Goal: Information Seeking & Learning: Check status

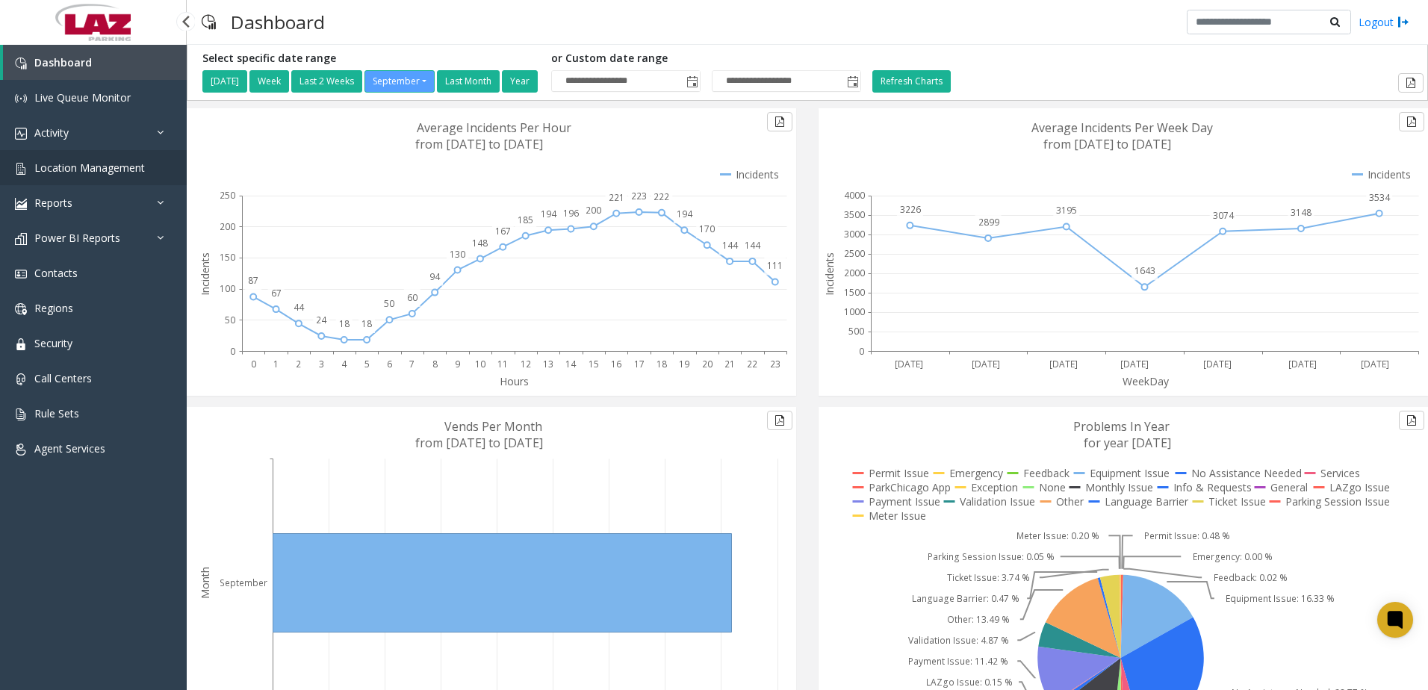
click at [72, 164] on span "Location Management" at bounding box center [89, 168] width 111 height 14
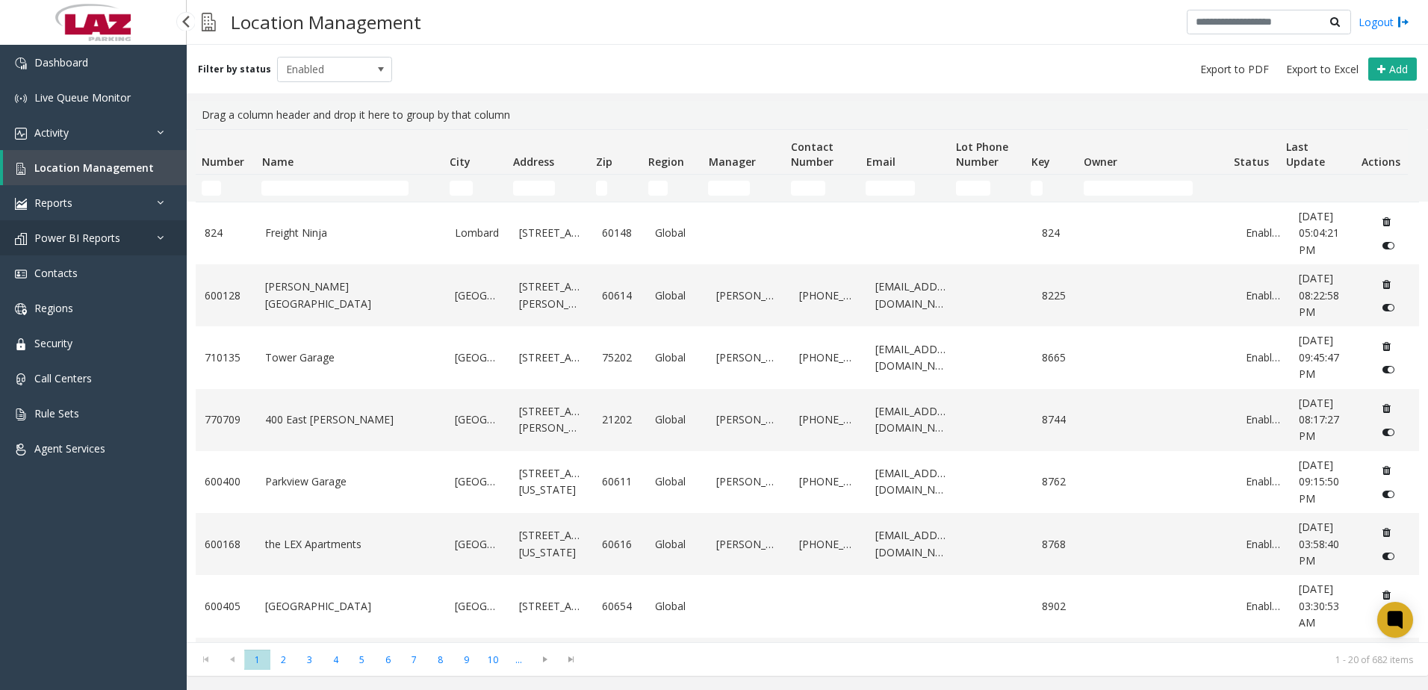
click at [58, 234] on span "Power BI Reports" at bounding box center [77, 238] width 86 height 14
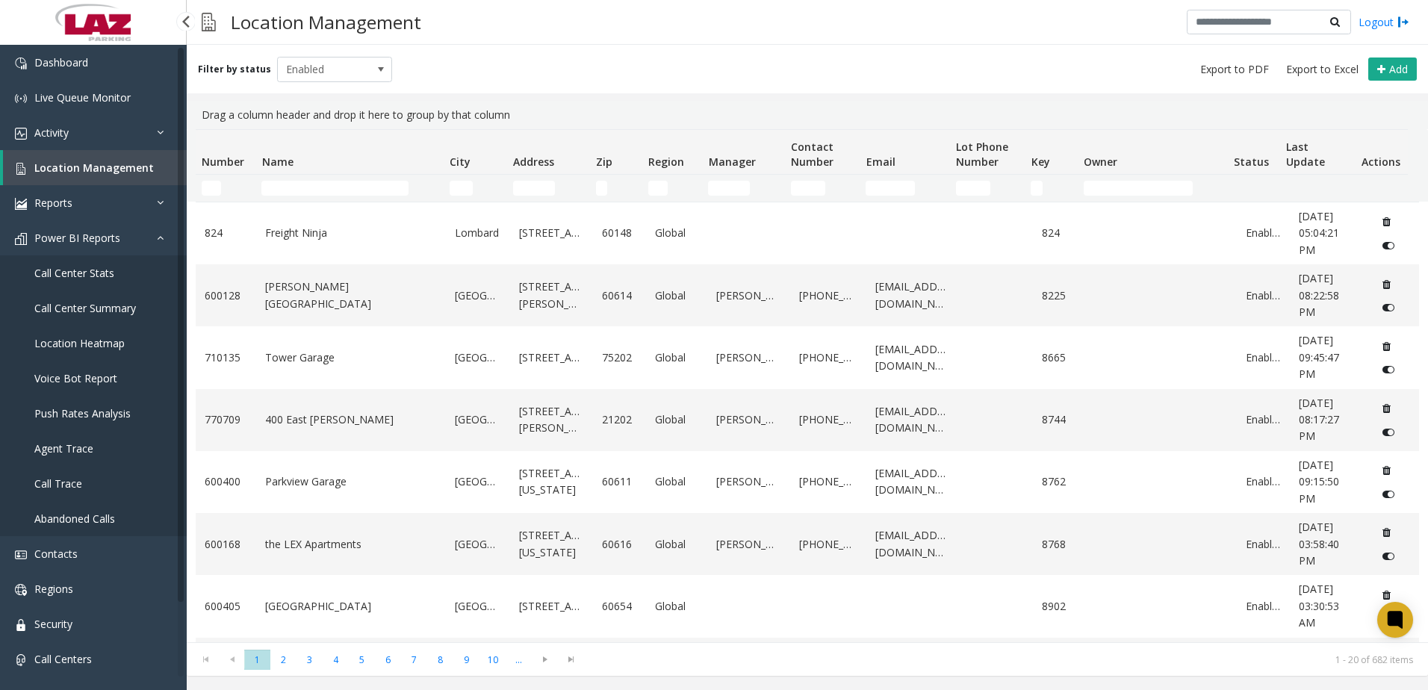
click at [72, 270] on span "Call Center Stats" at bounding box center [74, 273] width 80 height 14
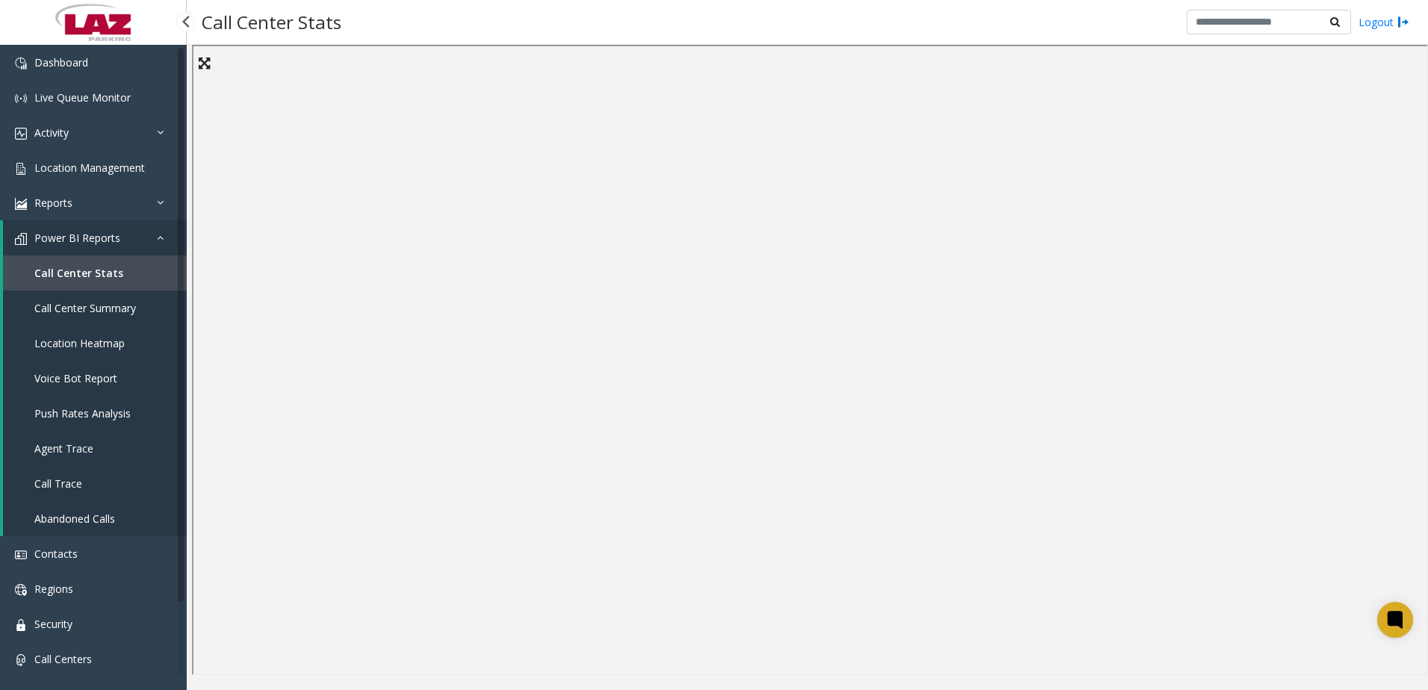
click at [102, 310] on span "Call Center Summary" at bounding box center [85, 308] width 102 height 14
click at [72, 479] on span "Call Trace" at bounding box center [58, 483] width 48 height 14
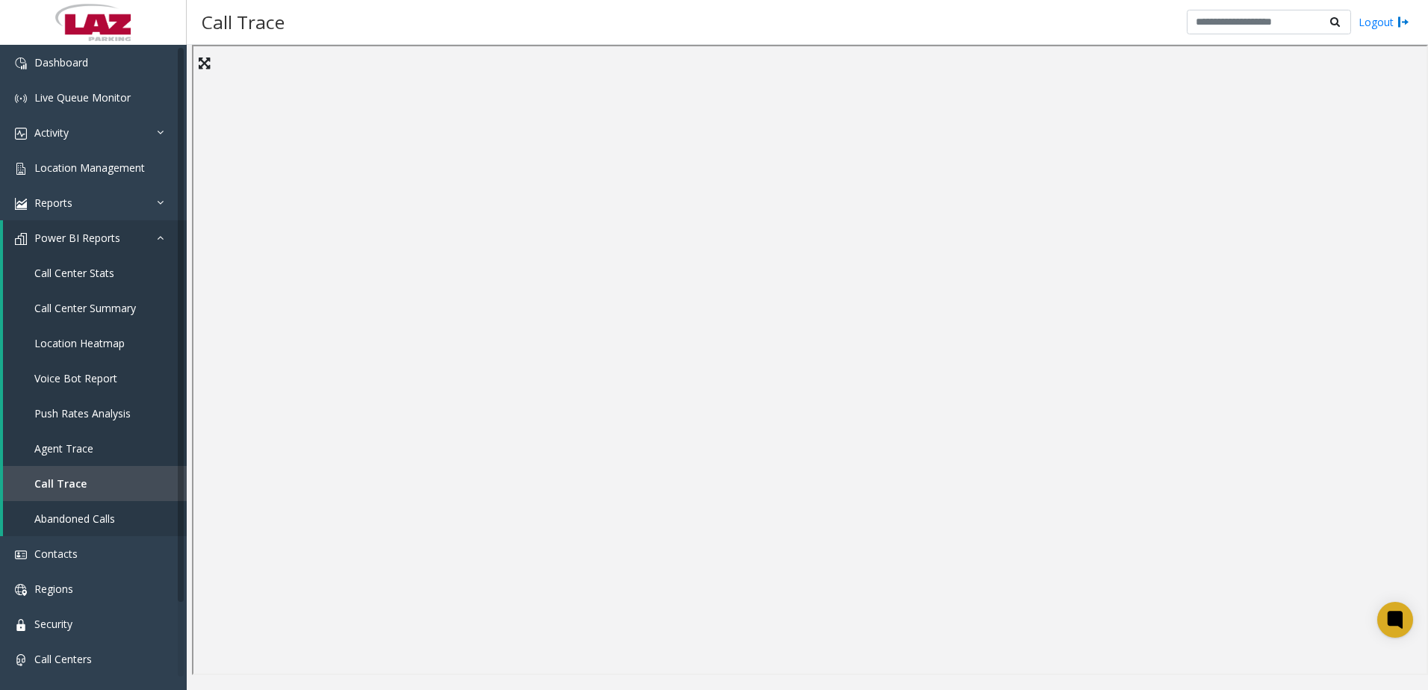
click at [709, 32] on div "Call Trace Logout" at bounding box center [807, 22] width 1241 height 45
click at [491, 25] on div "Call Trace Logout" at bounding box center [807, 22] width 1241 height 45
click at [1071, 32] on div "Call Trace Logout" at bounding box center [807, 22] width 1241 height 45
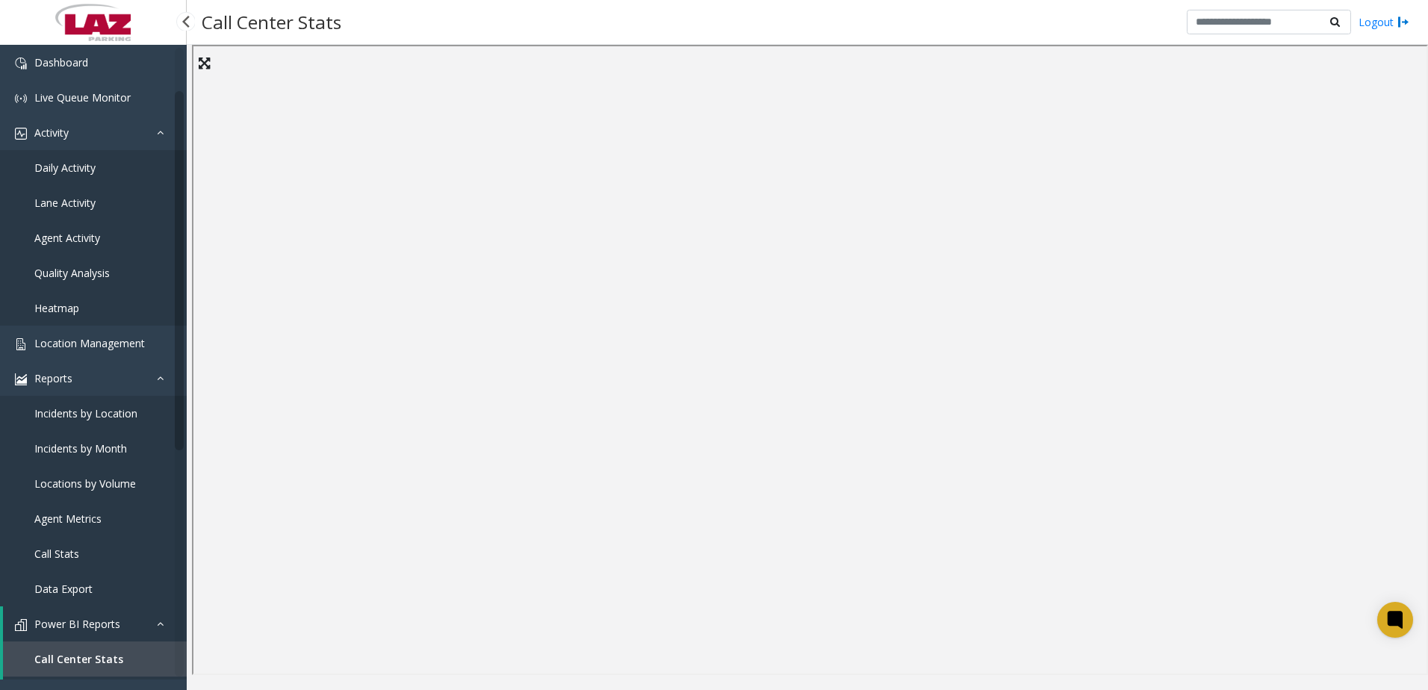
scroll to position [75, 0]
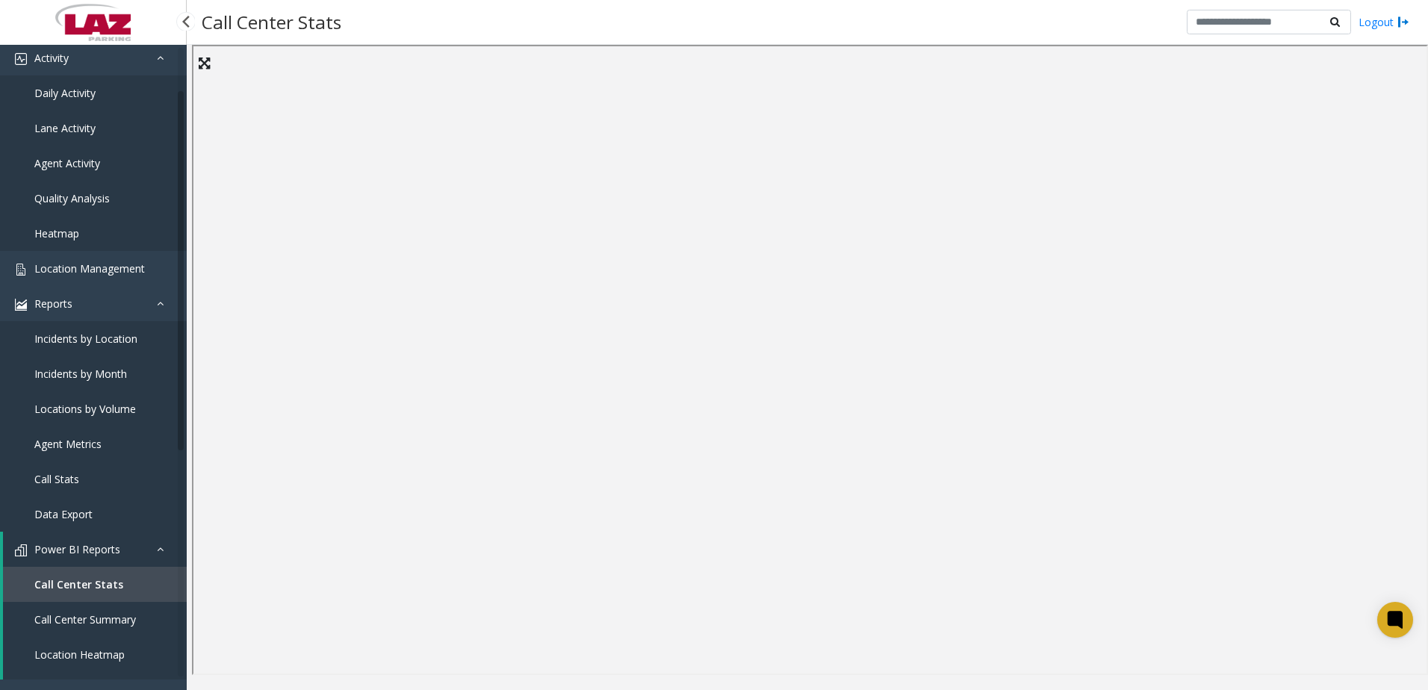
click at [90, 99] on span "Daily Activity" at bounding box center [64, 93] width 61 height 14
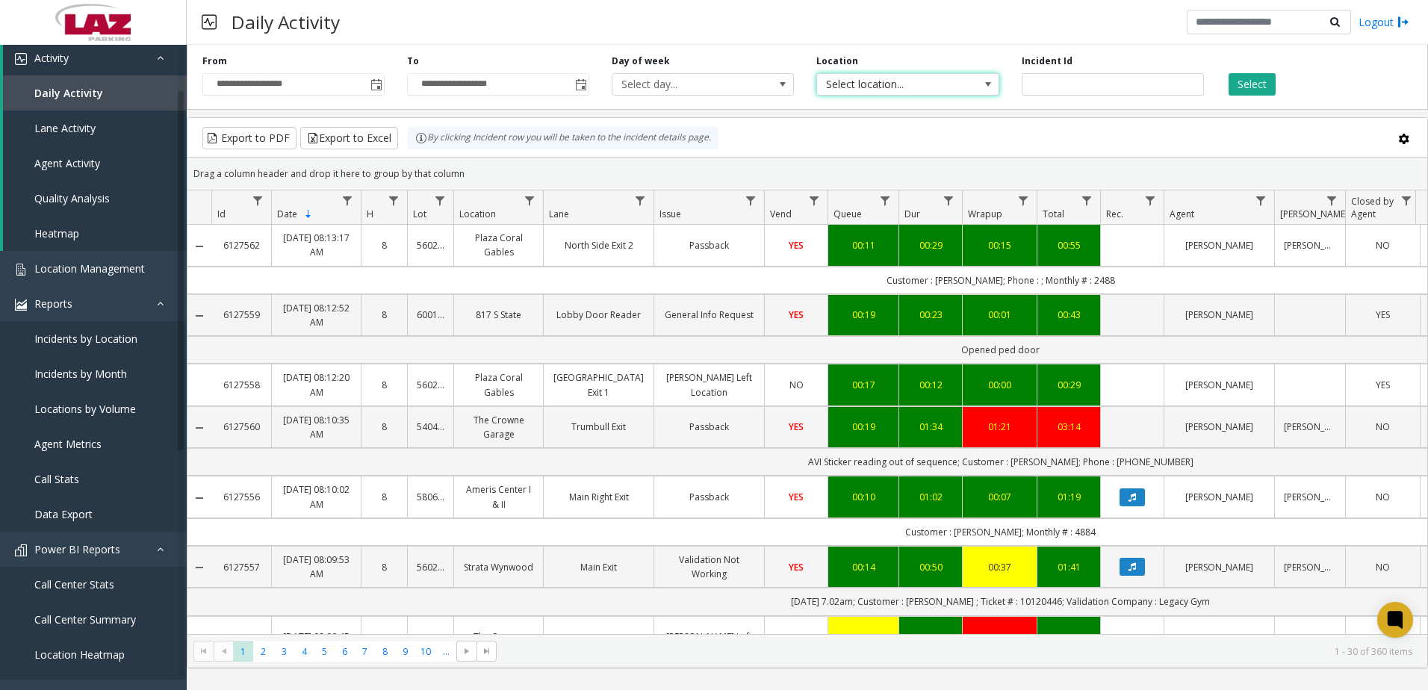
click at [918, 85] on span "Select location..." at bounding box center [889, 84] width 145 height 21
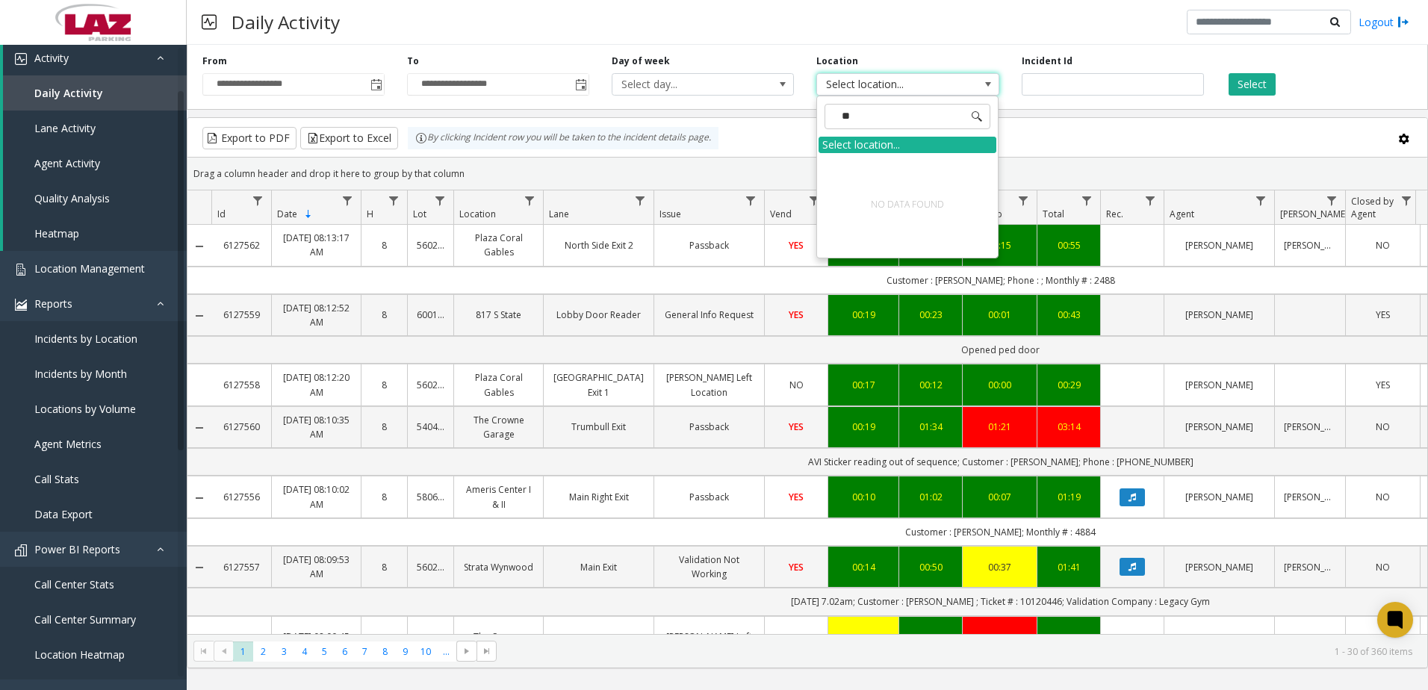
type input "*"
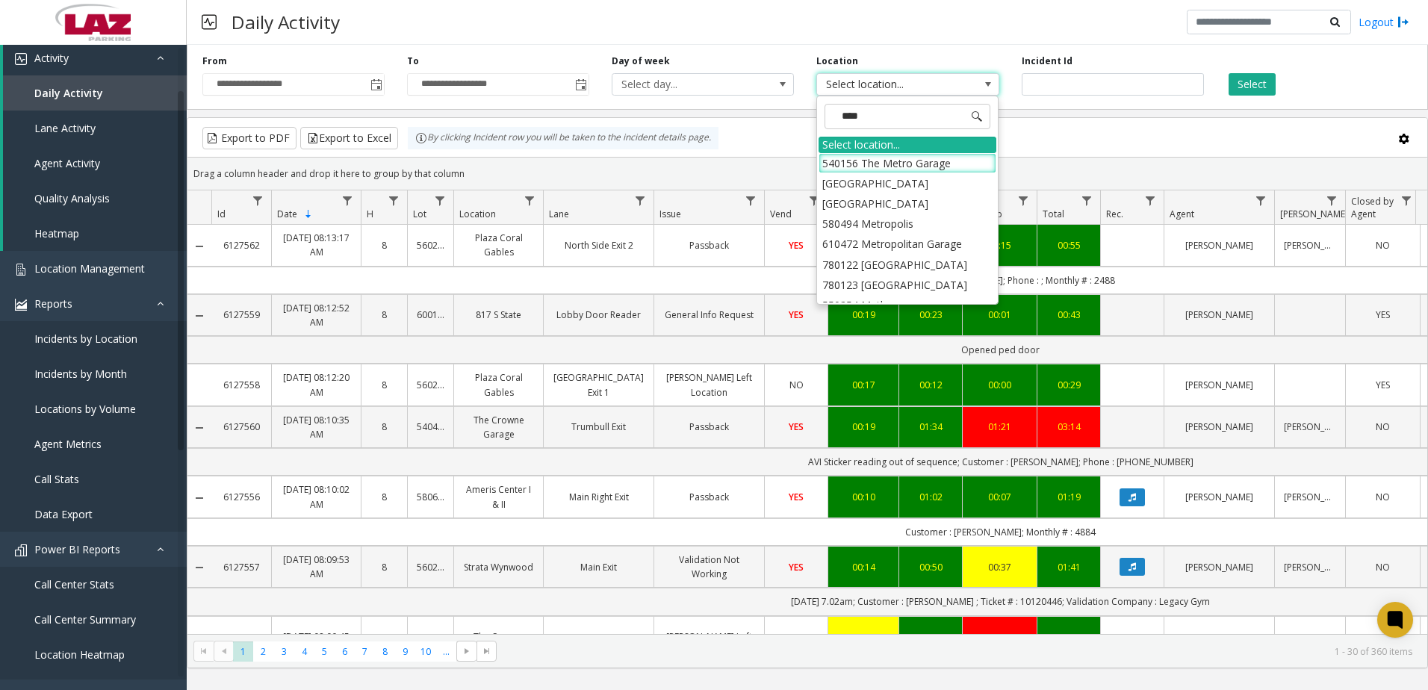
type input "*****"
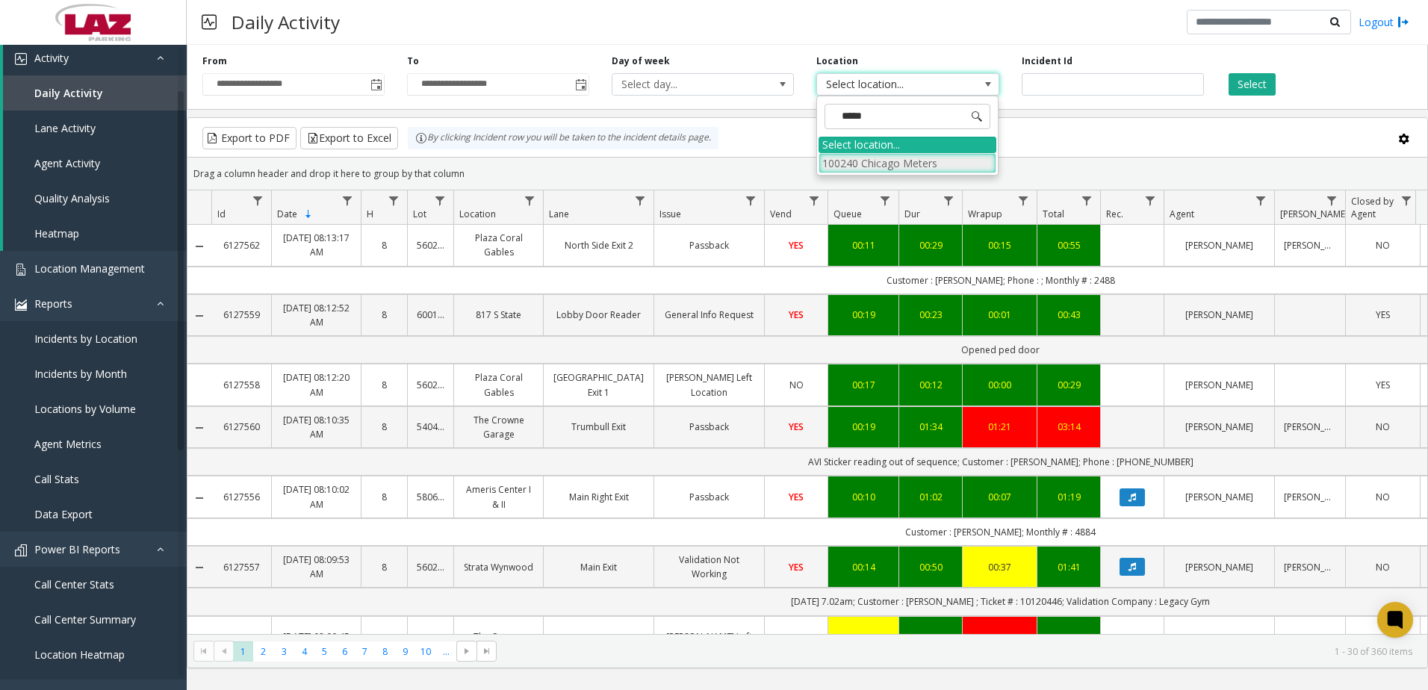
click at [841, 166] on li "100240 Chicago Meters" at bounding box center [907, 163] width 178 height 20
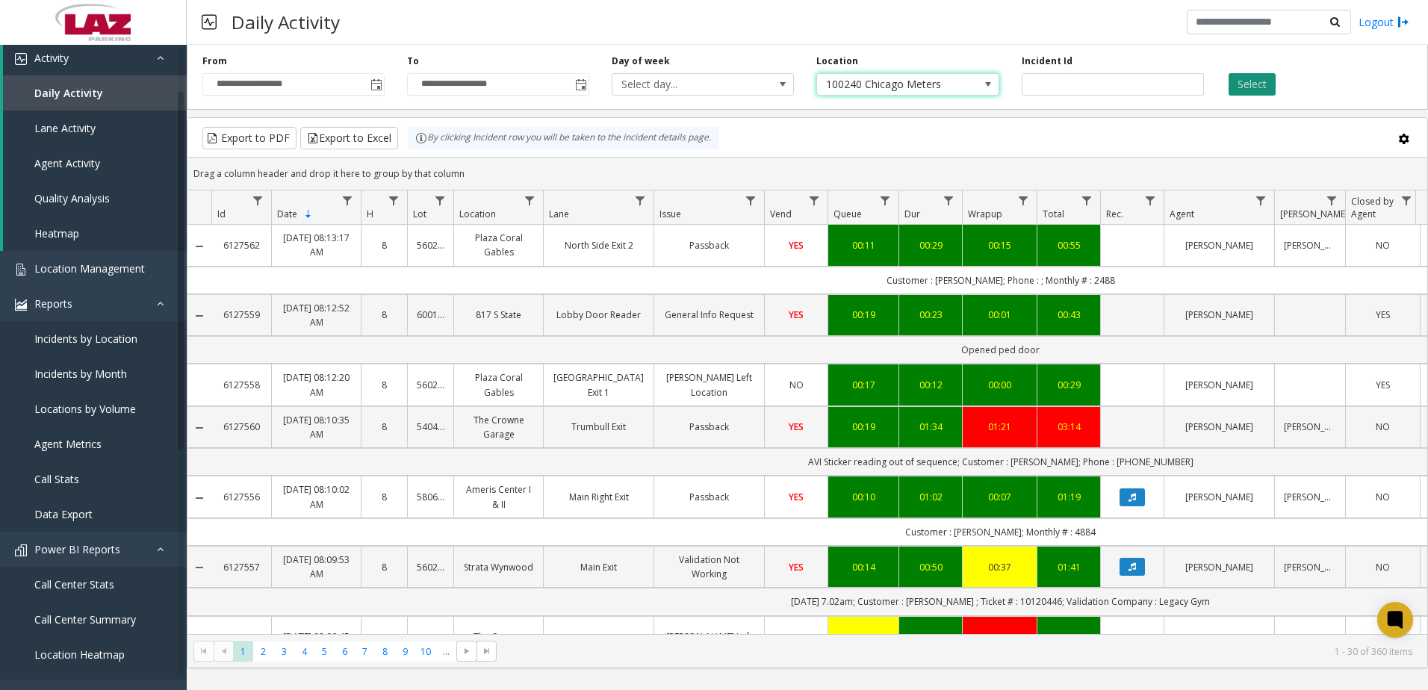
click at [1243, 84] on button "Select" at bounding box center [1251, 84] width 47 height 22
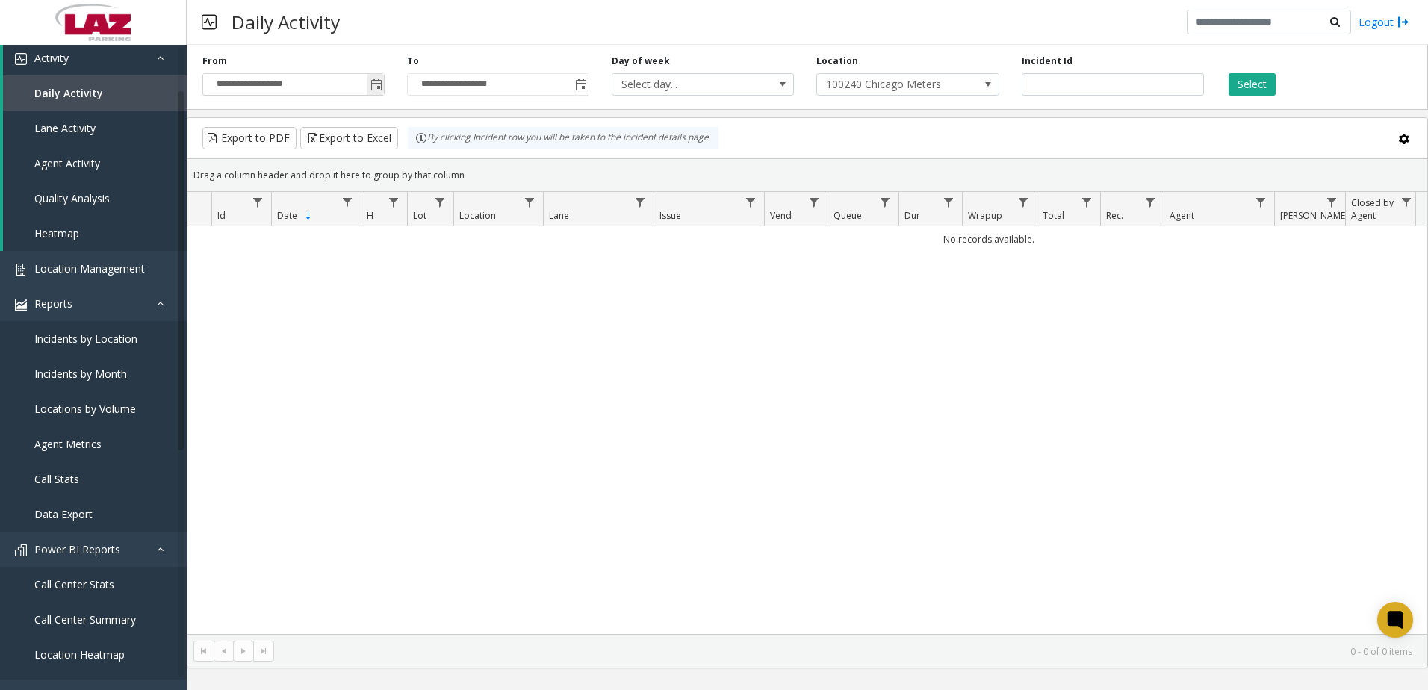
click at [379, 83] on span "Toggle popup" at bounding box center [376, 85] width 12 height 12
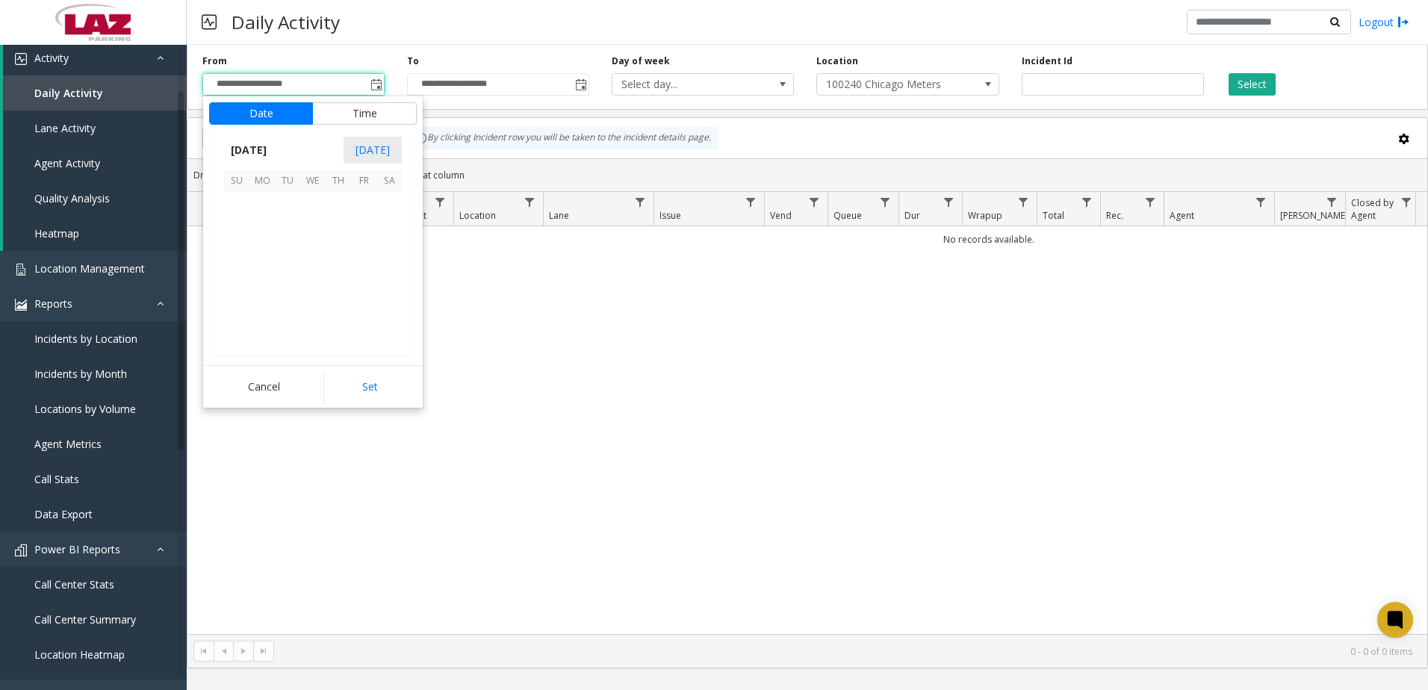
scroll to position [267968, 0]
click at [243, 231] on span "7" at bounding box center [236, 229] width 25 height 25
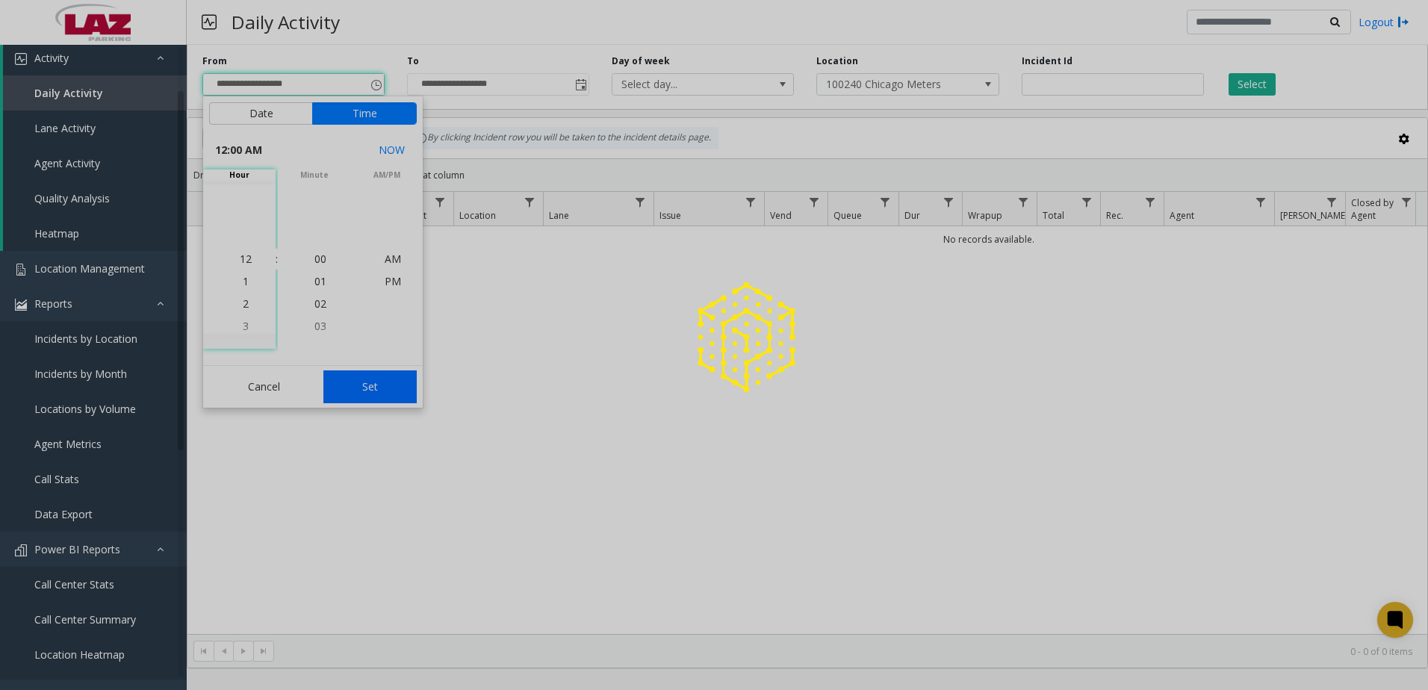
click at [368, 383] on app-root "**********" at bounding box center [714, 345] width 1428 height 690
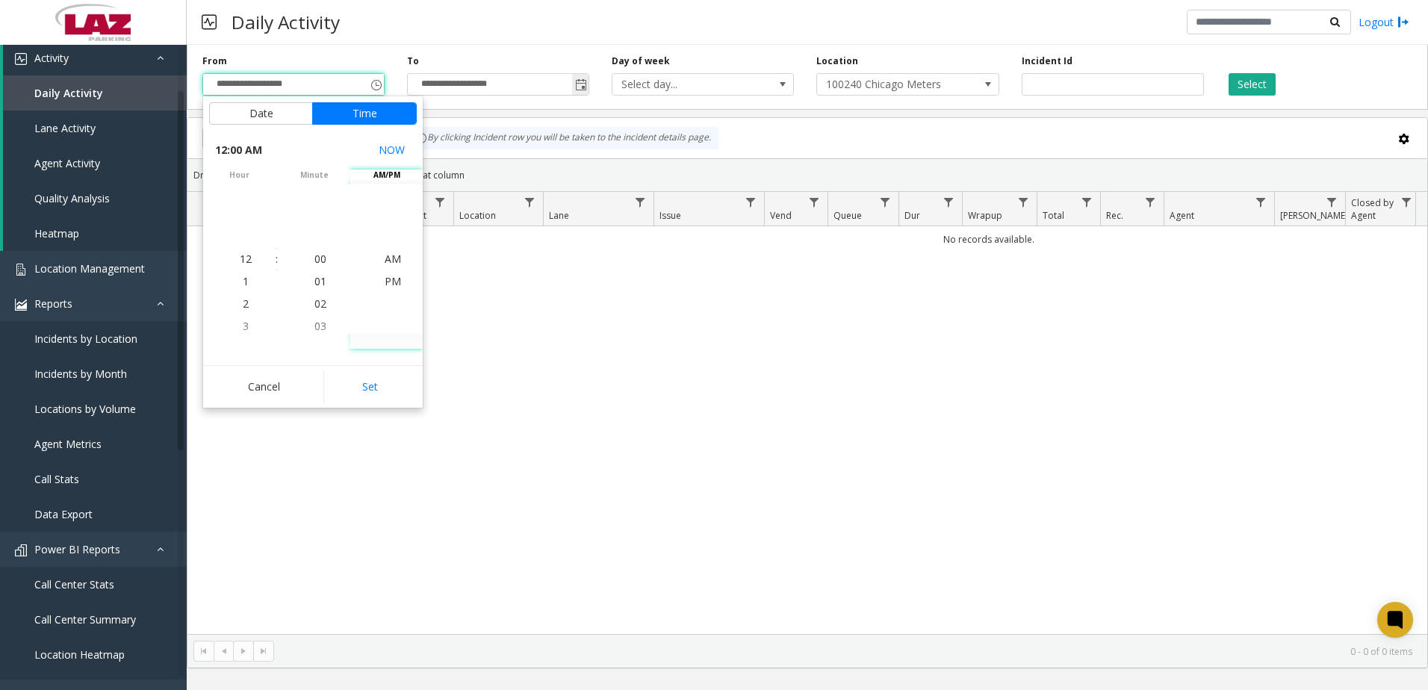
click at [579, 83] on span "Toggle popup" at bounding box center [581, 85] width 12 height 12
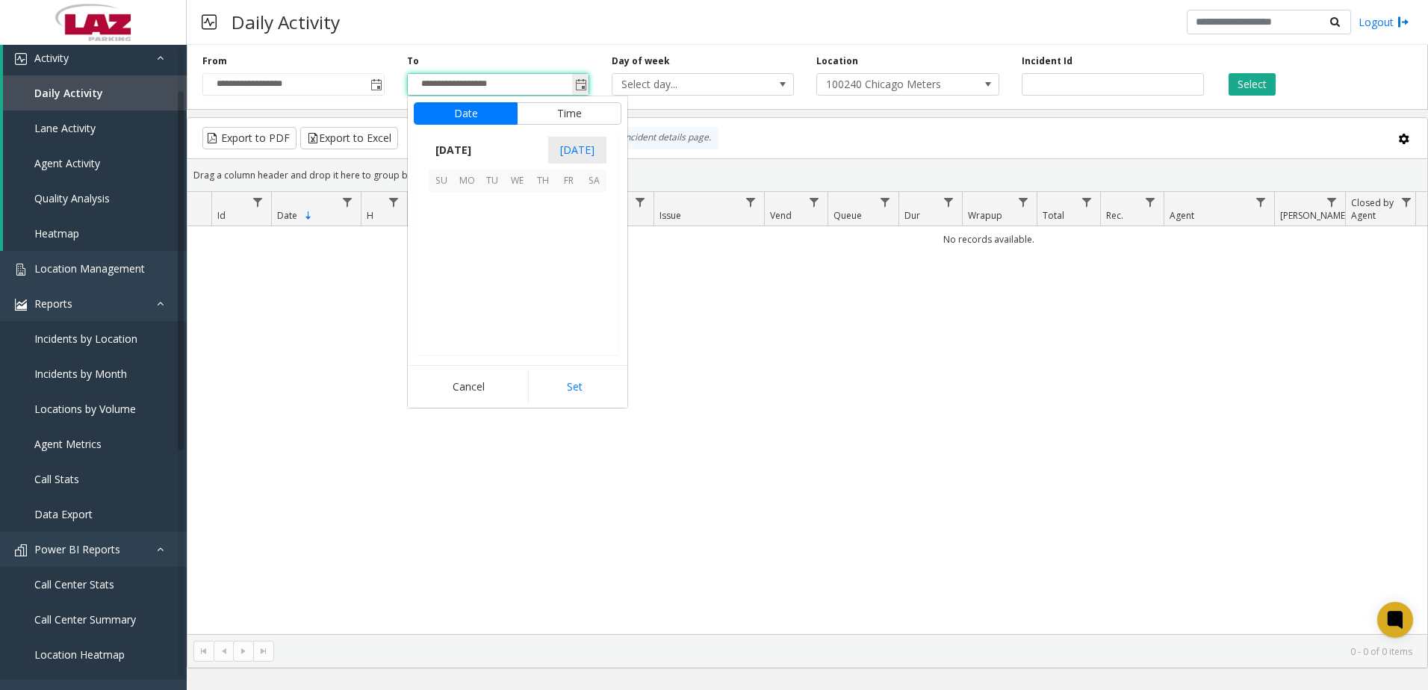
scroll to position [22, 0]
click at [369, 84] on span "Toggle popup" at bounding box center [375, 84] width 16 height 24
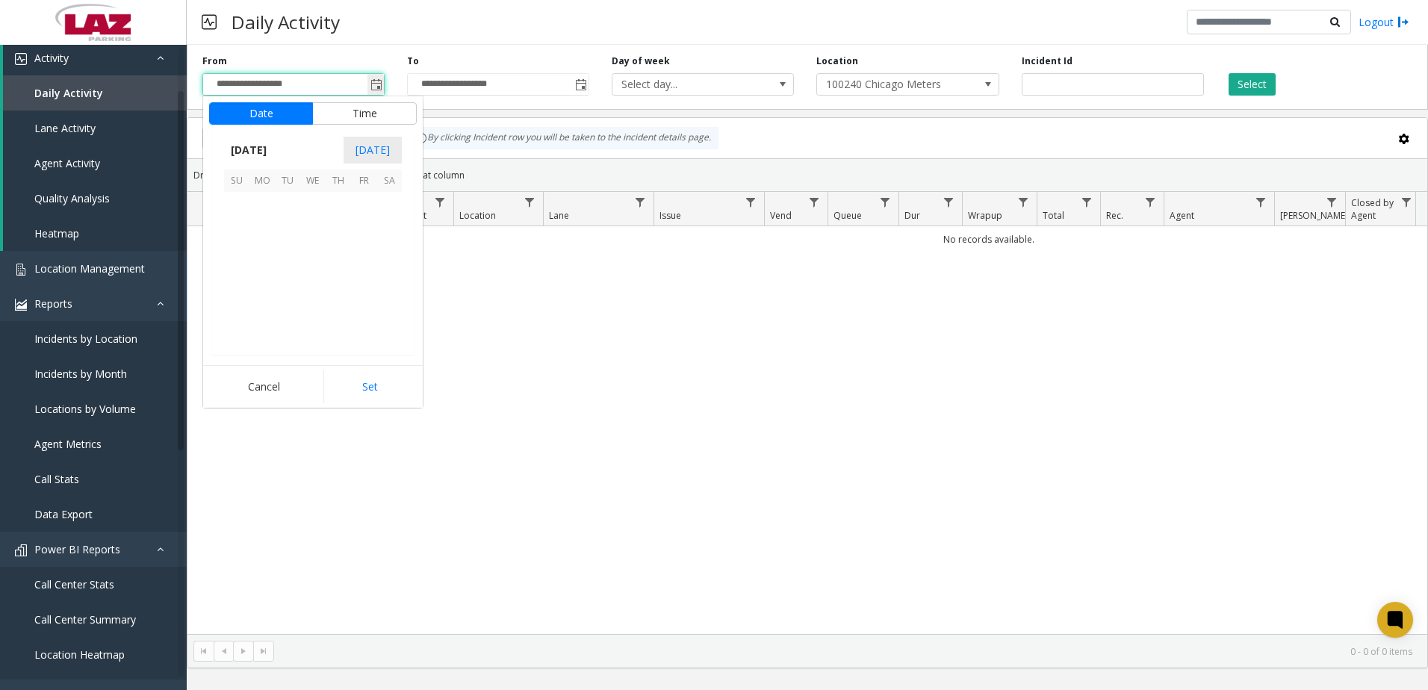
scroll to position [267968, 0]
click at [238, 222] on span "7" at bounding box center [236, 229] width 25 height 25
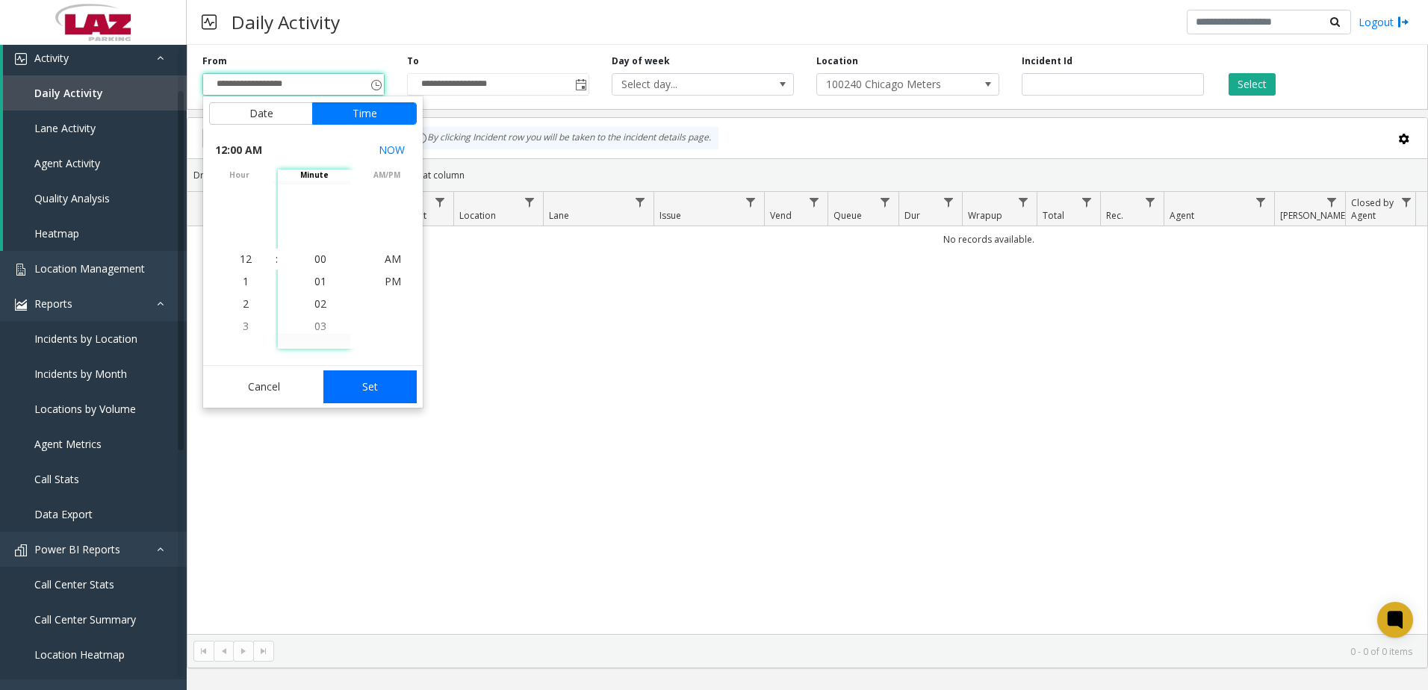
click at [337, 389] on button "Set" at bounding box center [370, 386] width 94 height 33
type input "**********"
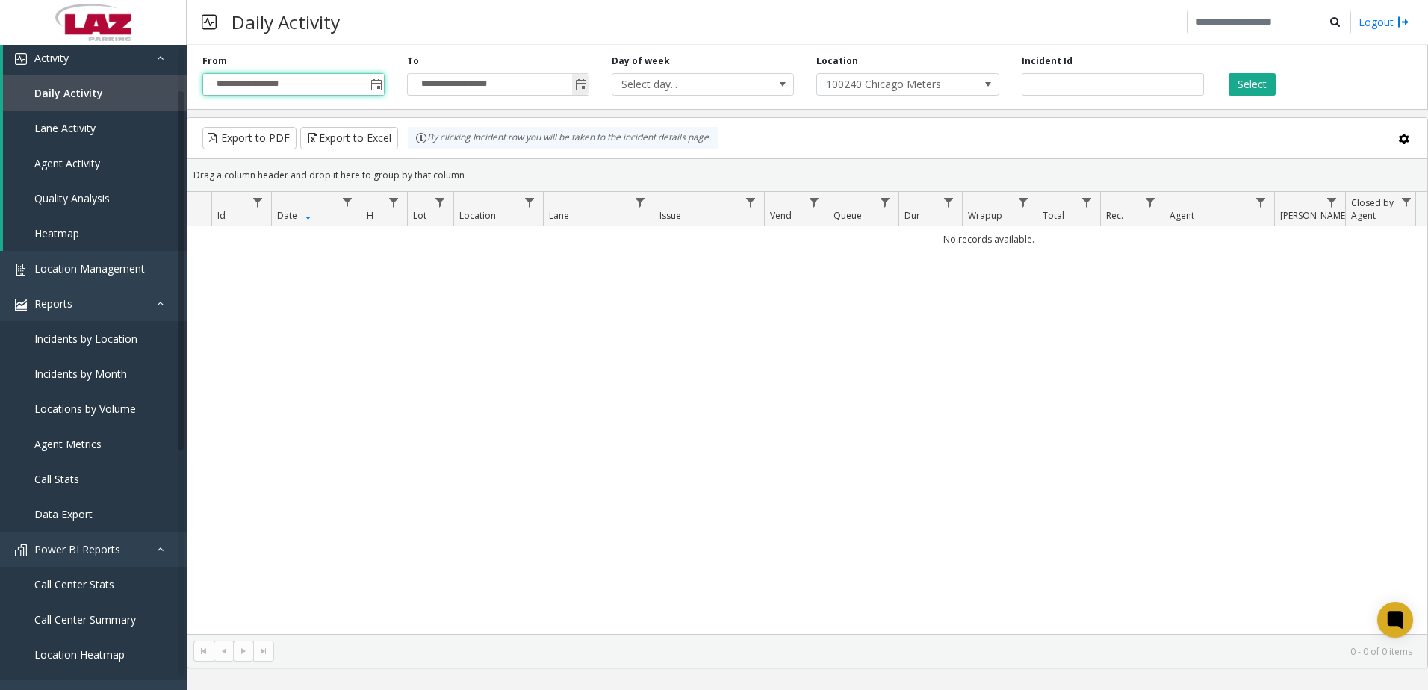
click at [582, 86] on span "Toggle popup" at bounding box center [581, 85] width 12 height 12
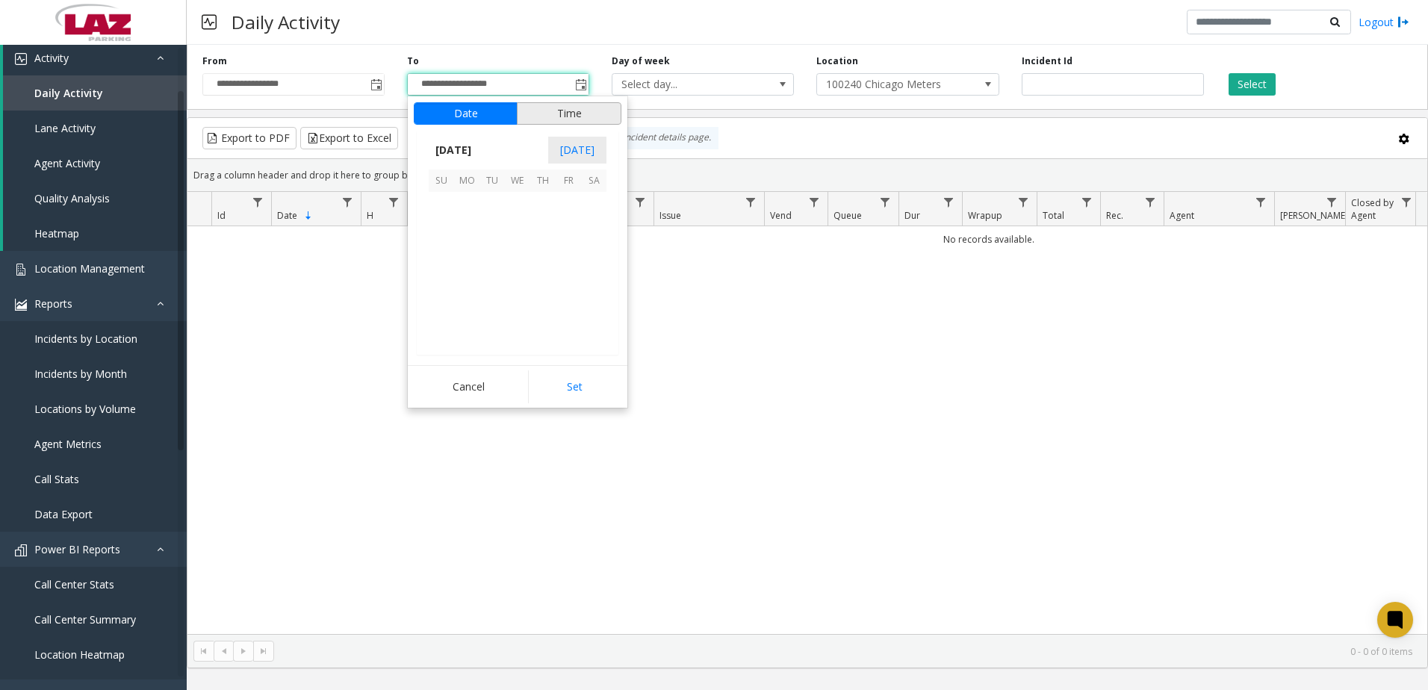
scroll to position [22, 0]
click at [444, 232] on span "7" at bounding box center [441, 229] width 25 height 25
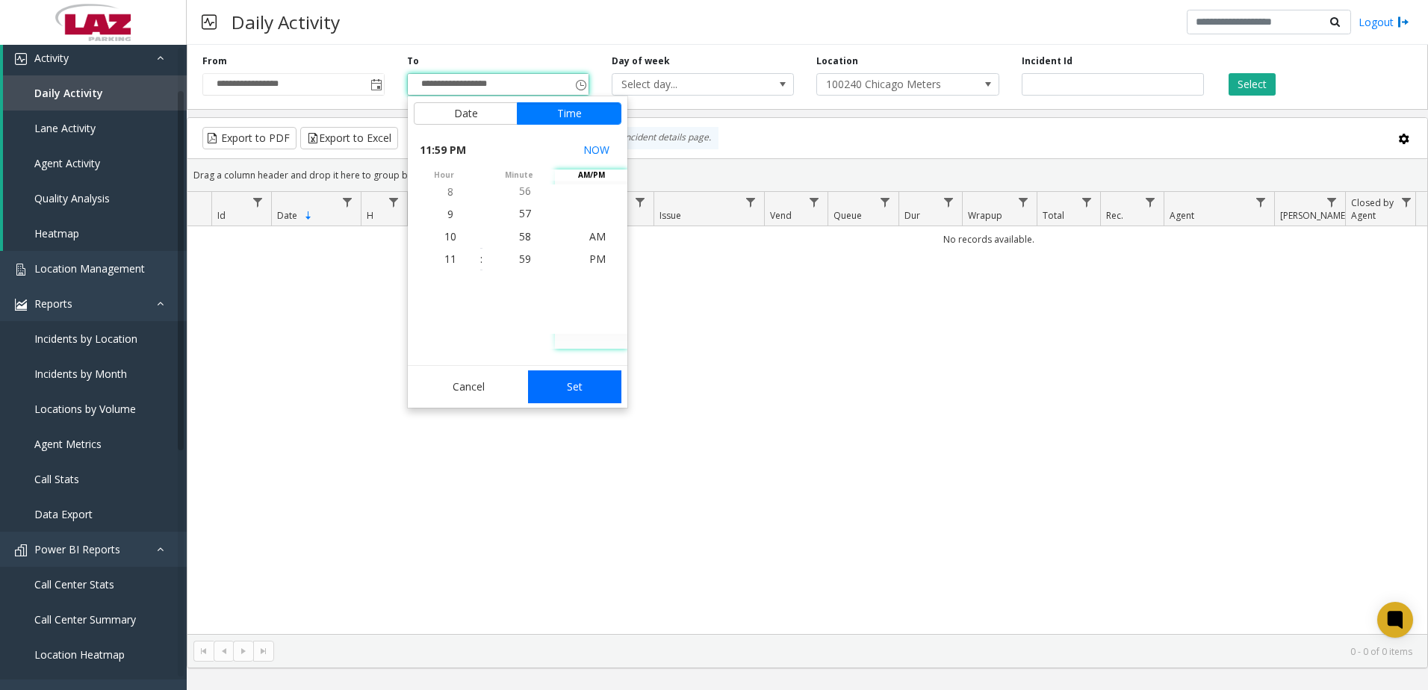
click at [602, 380] on button "Set" at bounding box center [575, 386] width 94 height 33
type input "**********"
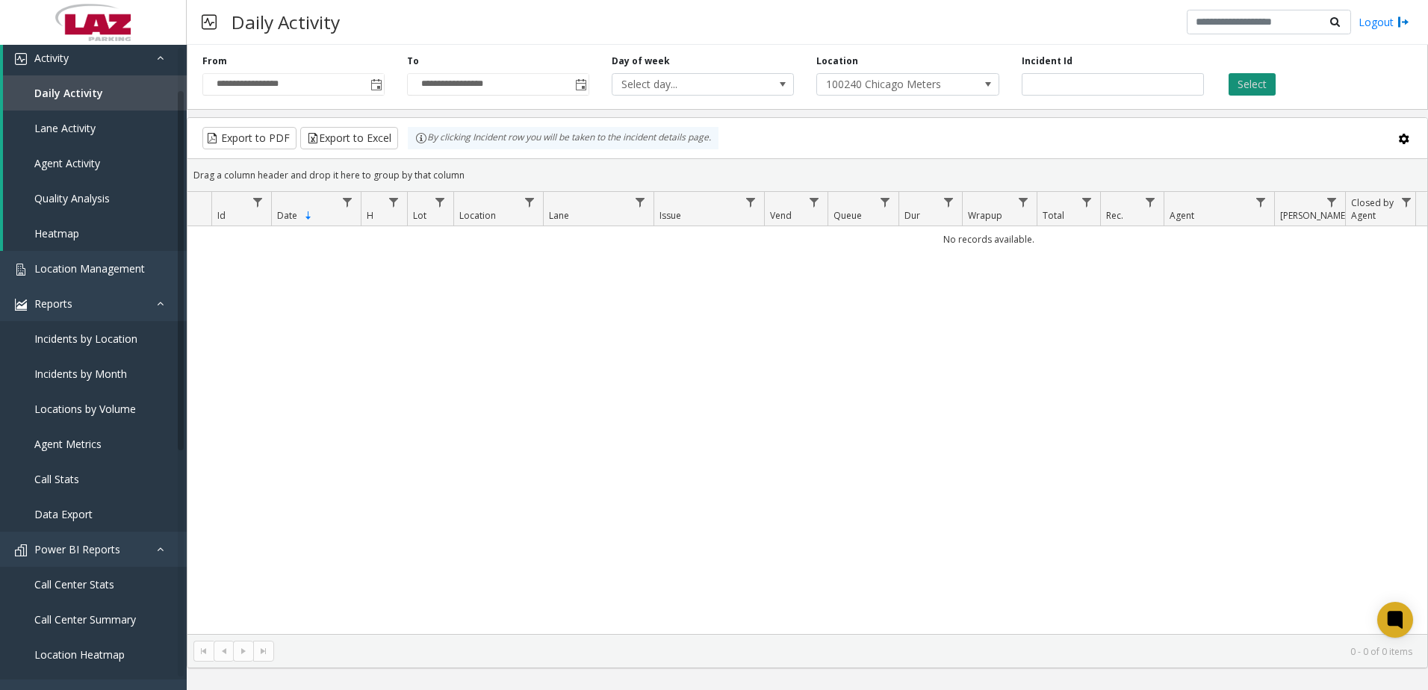
click at [1257, 93] on button "Select" at bounding box center [1251, 84] width 47 height 22
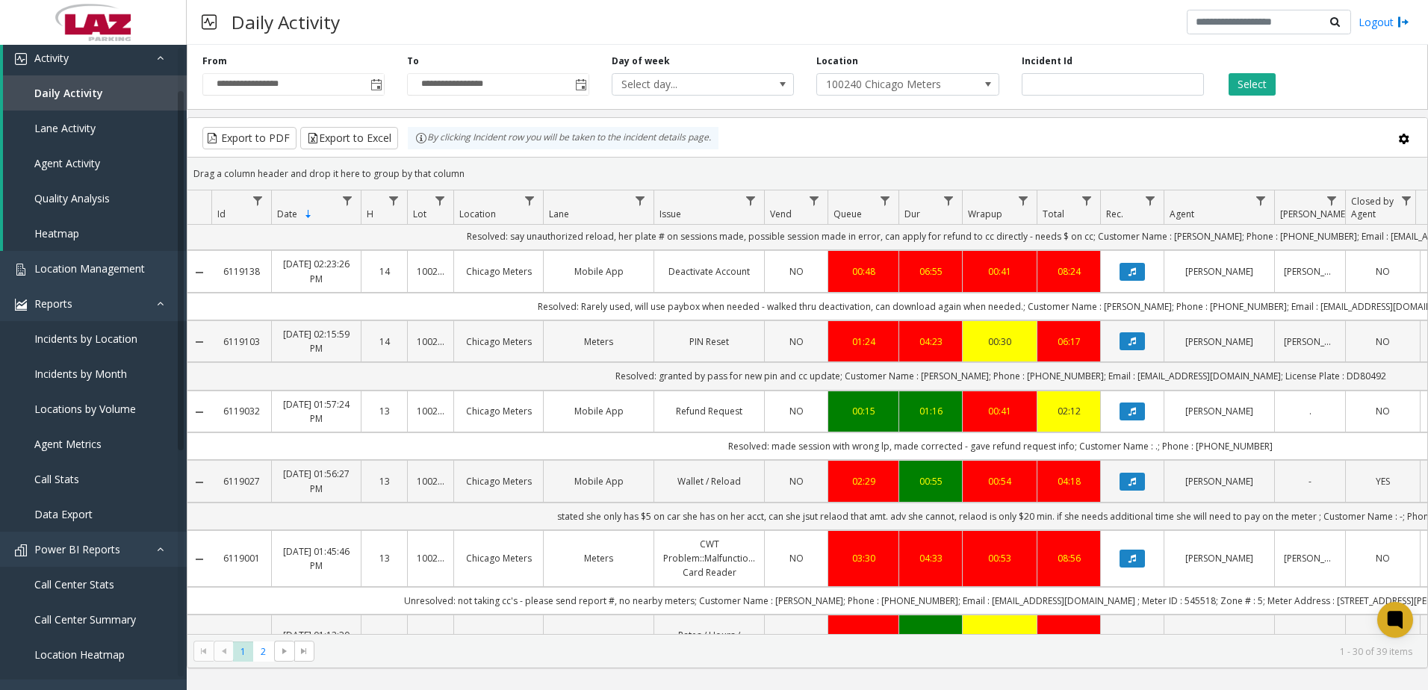
scroll to position [1769, 0]
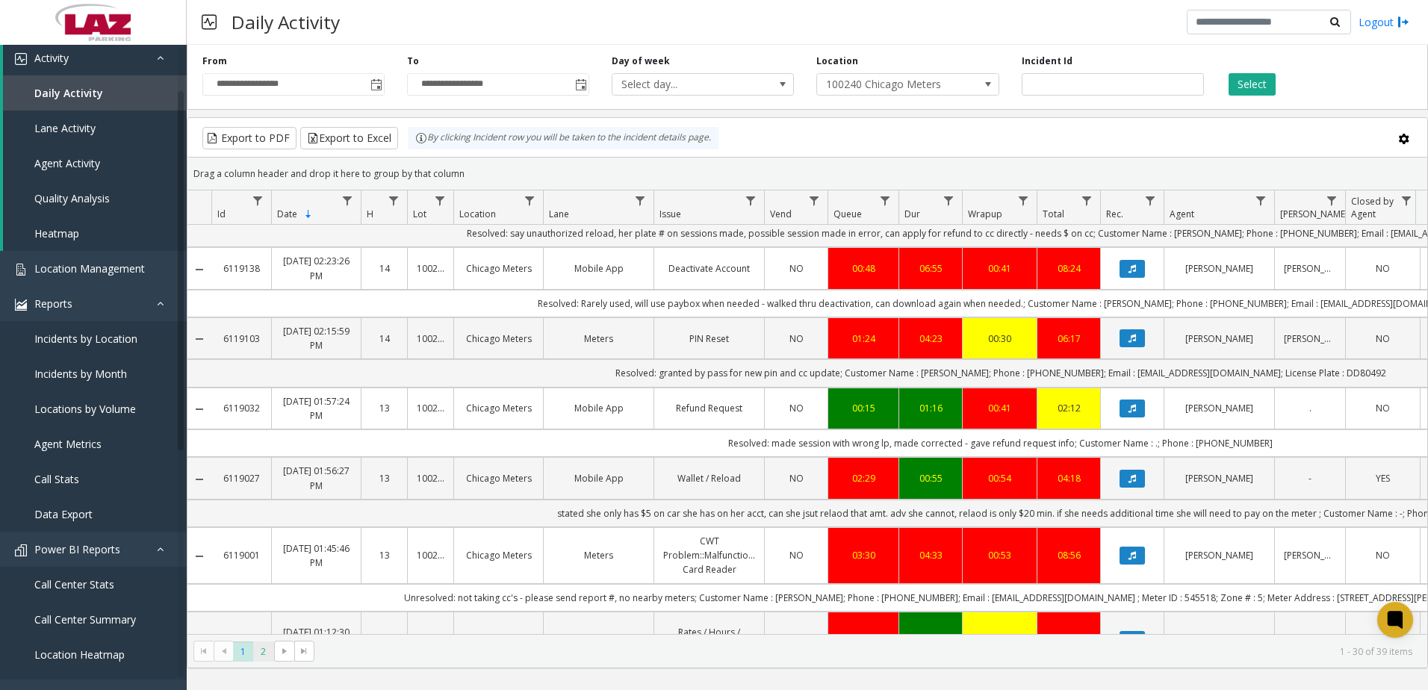
click at [267, 649] on span "2" at bounding box center [263, 651] width 20 height 20
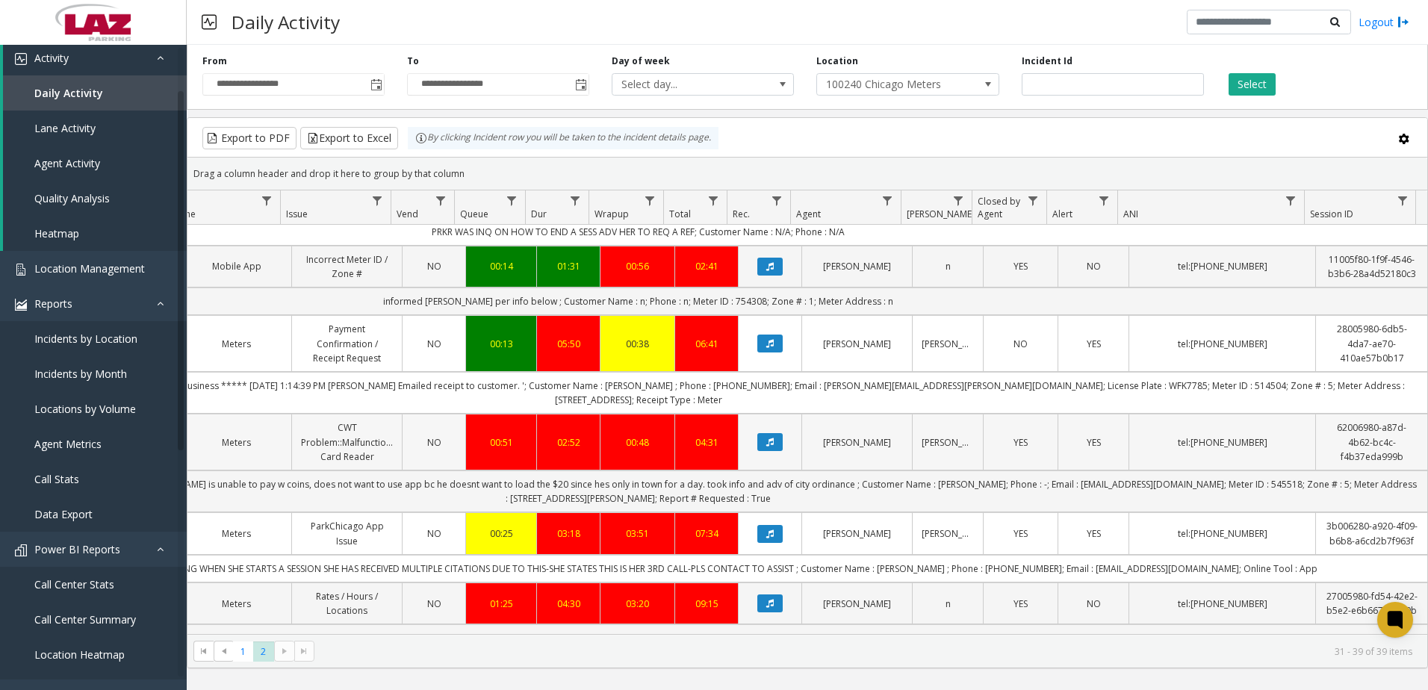
scroll to position [0, 373]
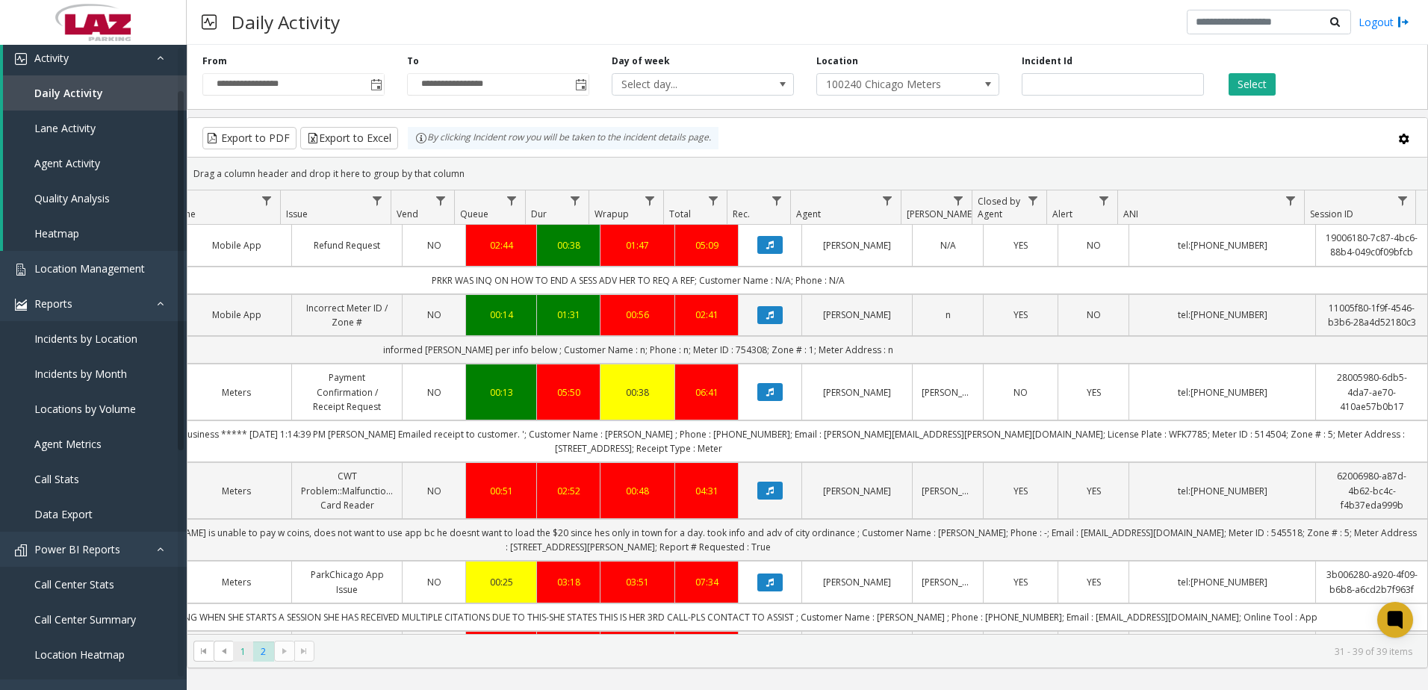
click at [247, 653] on span "1" at bounding box center [243, 651] width 20 height 20
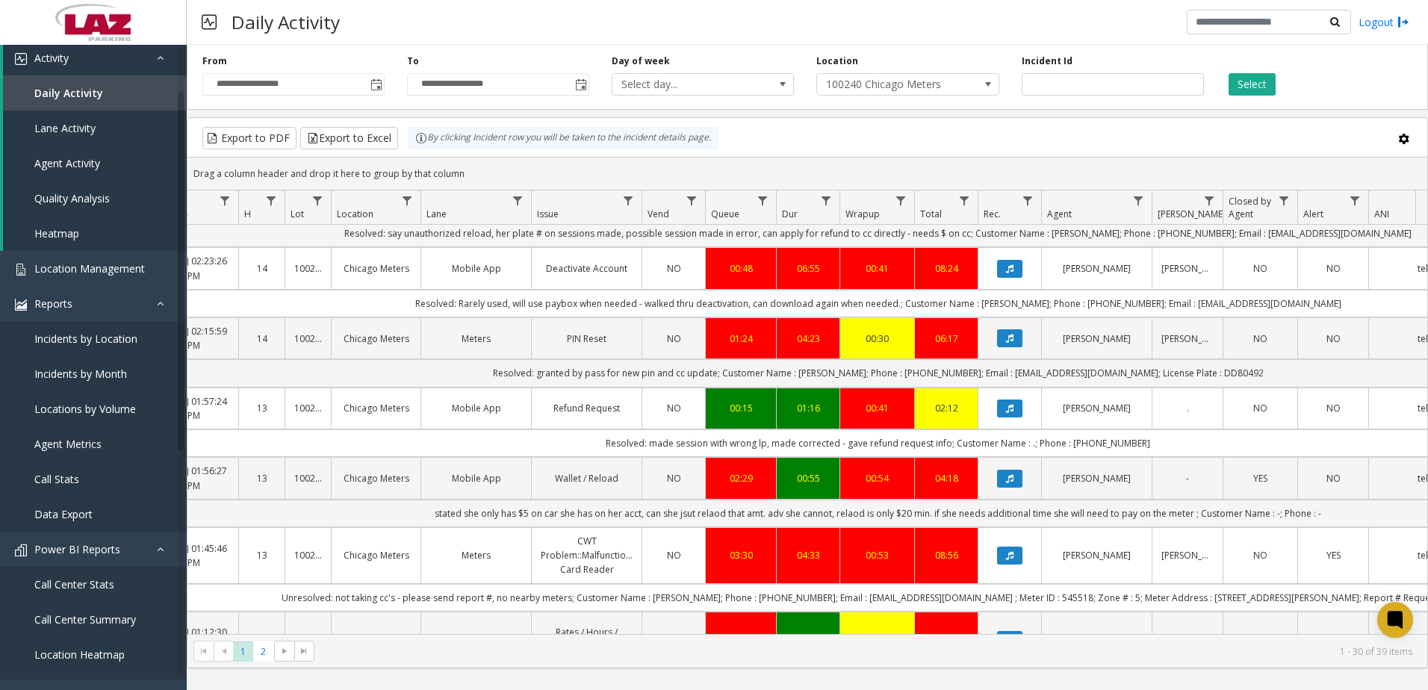
scroll to position [1769, 7]
